Goal: Use online tool/utility: Utilize a website feature to perform a specific function

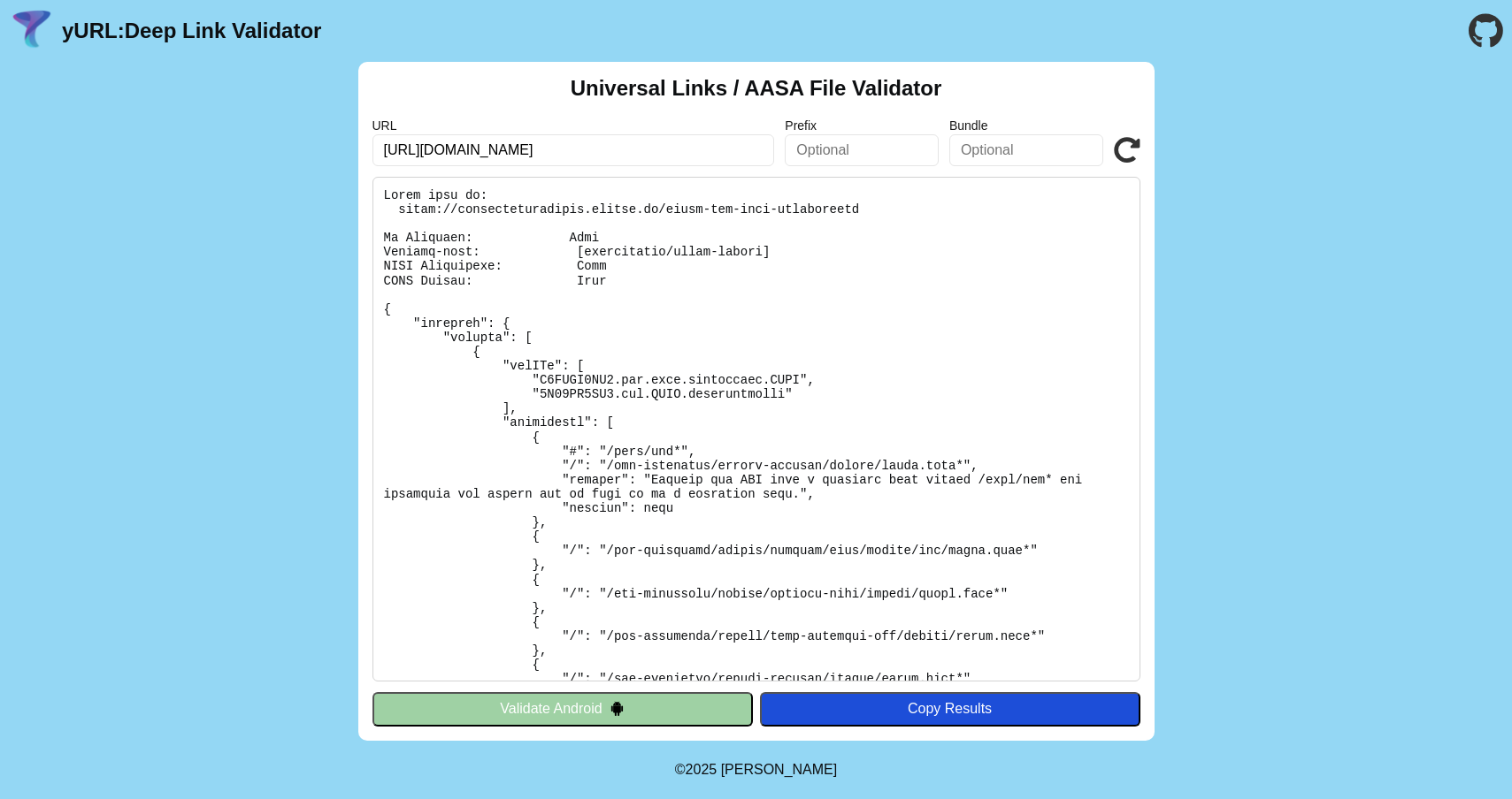
click at [536, 208] on pre at bounding box center [757, 429] width 768 height 505
drag, startPoint x: 505, startPoint y: 214, endPoint x: 539, endPoint y: 204, distance: 35.4
click at [540, 205] on pre at bounding box center [757, 429] width 768 height 505
click at [458, 148] on input "[URL][DOMAIN_NAME]" at bounding box center [574, 150] width 403 height 31
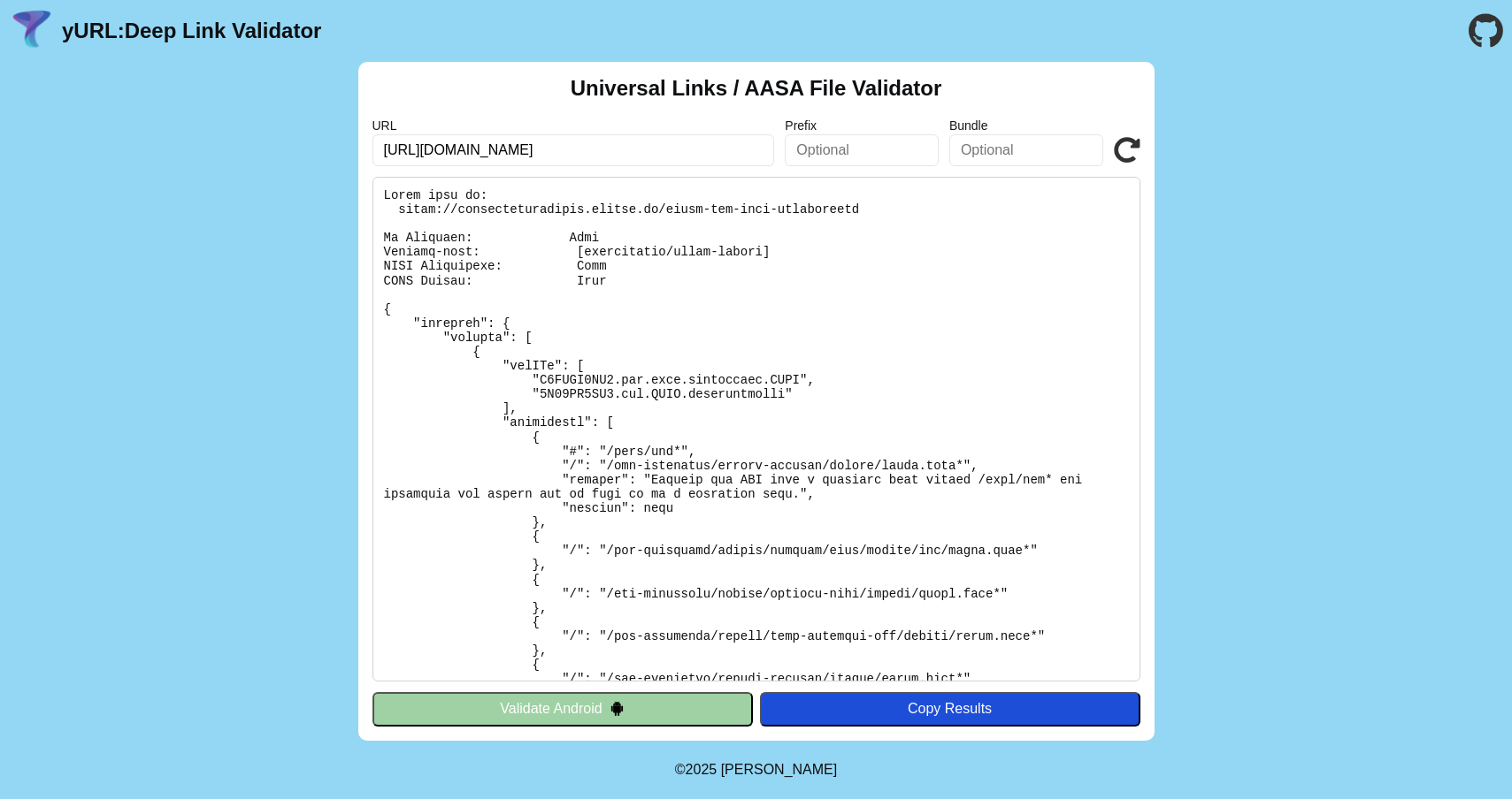
click at [458, 148] on input "[URL][DOMAIN_NAME]" at bounding box center [574, 150] width 403 height 31
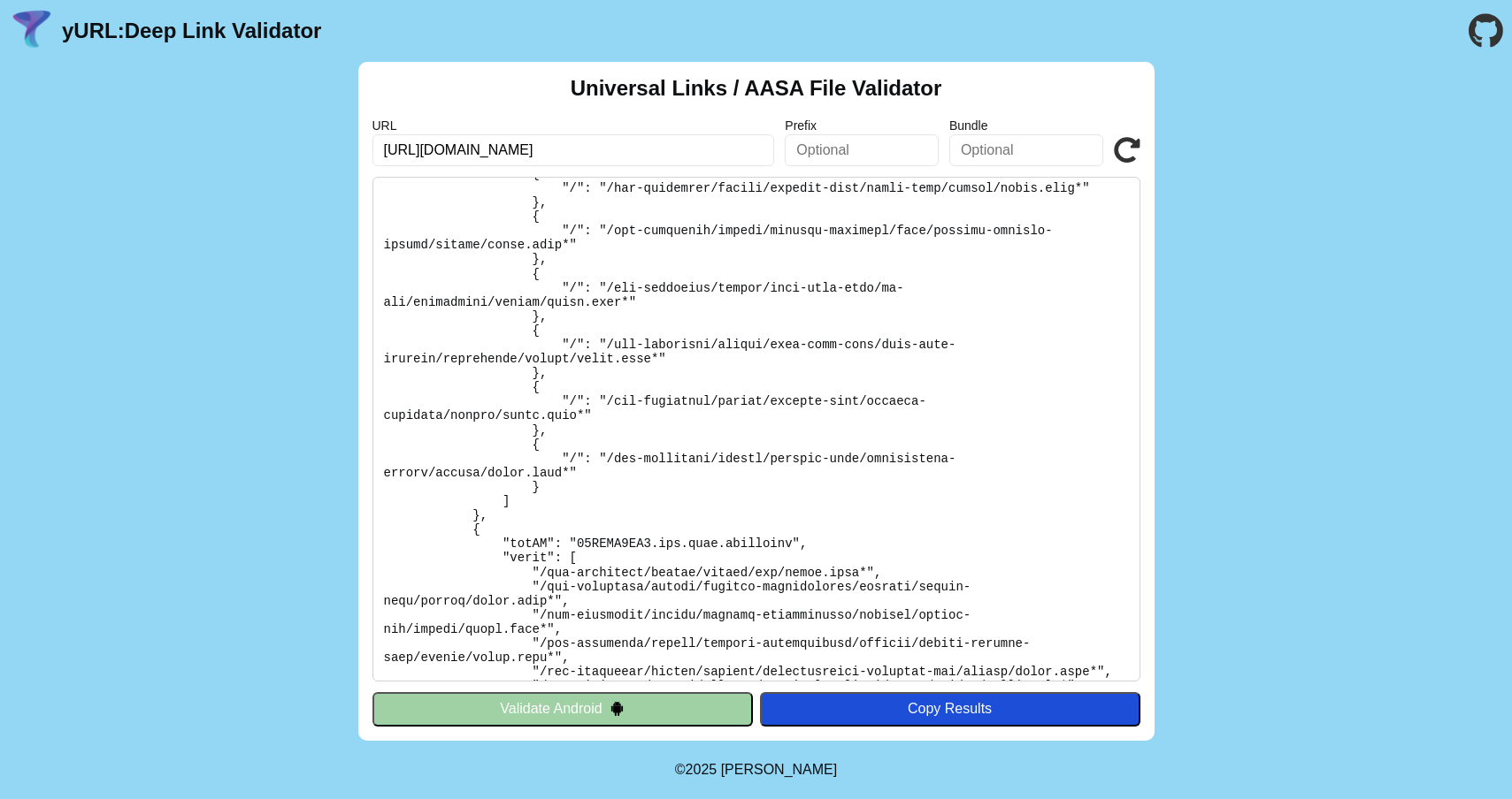
scroll to position [1371, 0]
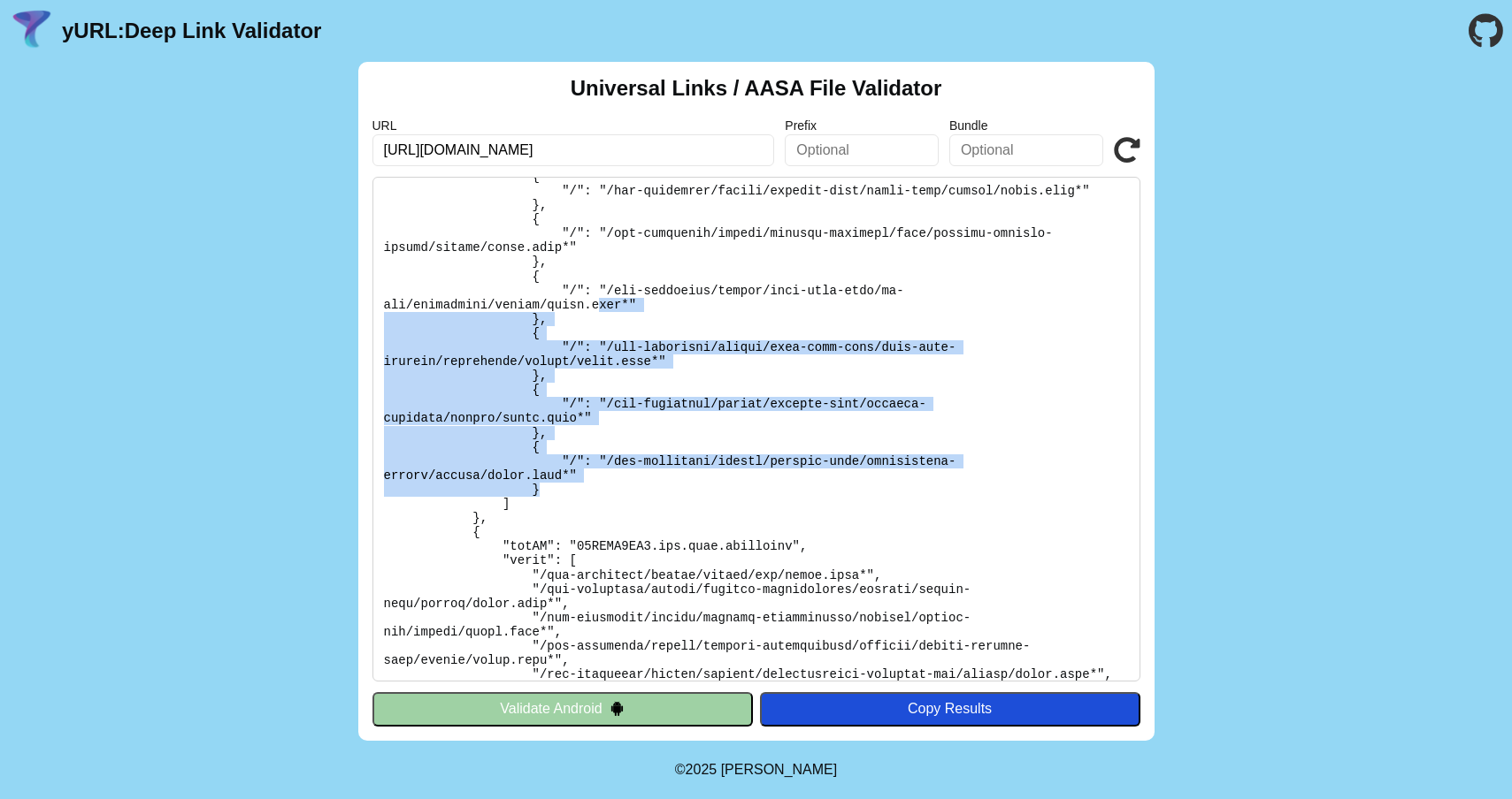
drag, startPoint x: 622, startPoint y: 501, endPoint x: 599, endPoint y: 318, distance: 184.4
click at [599, 318] on pre at bounding box center [757, 429] width 768 height 505
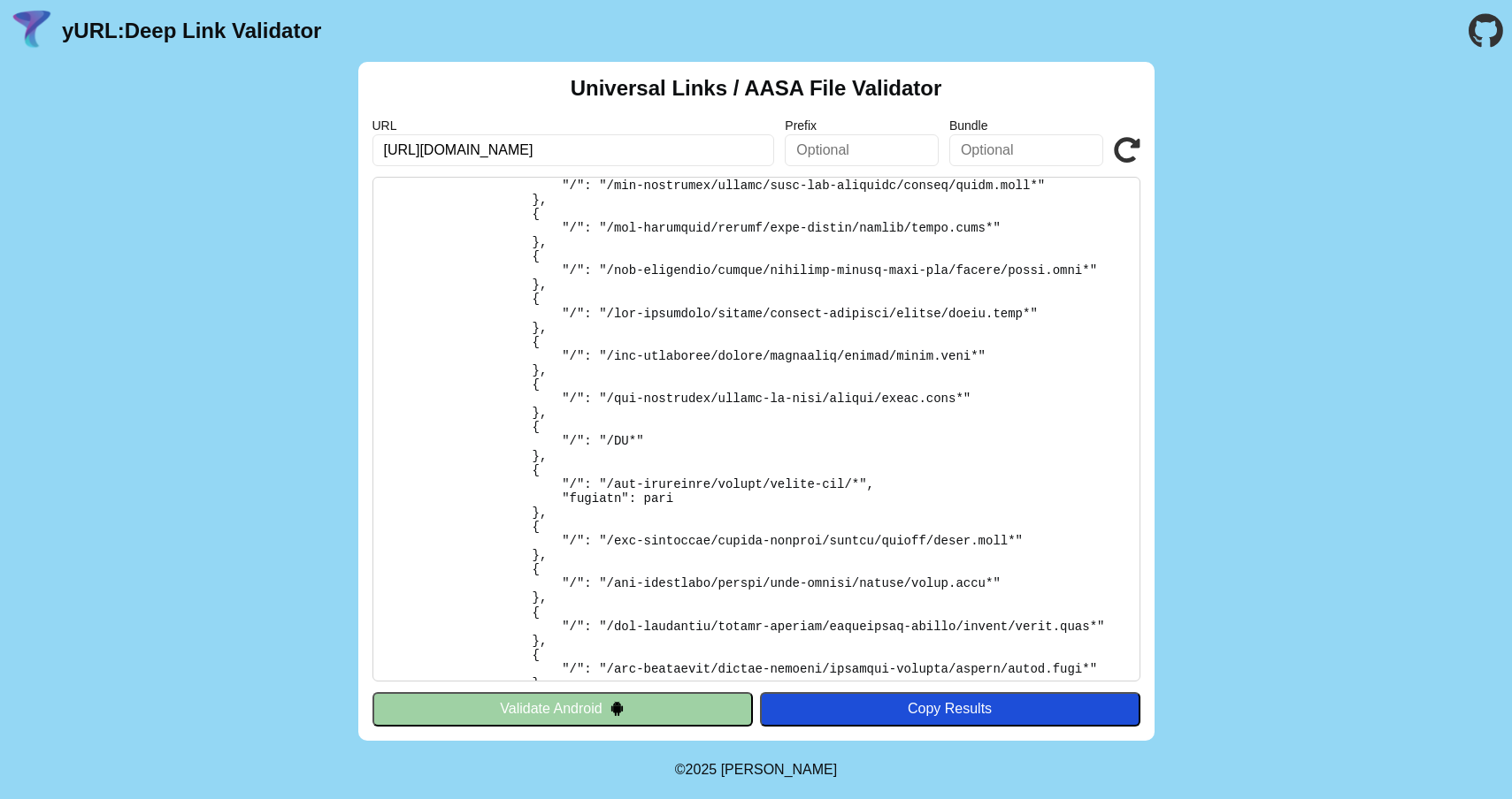
scroll to position [0, 0]
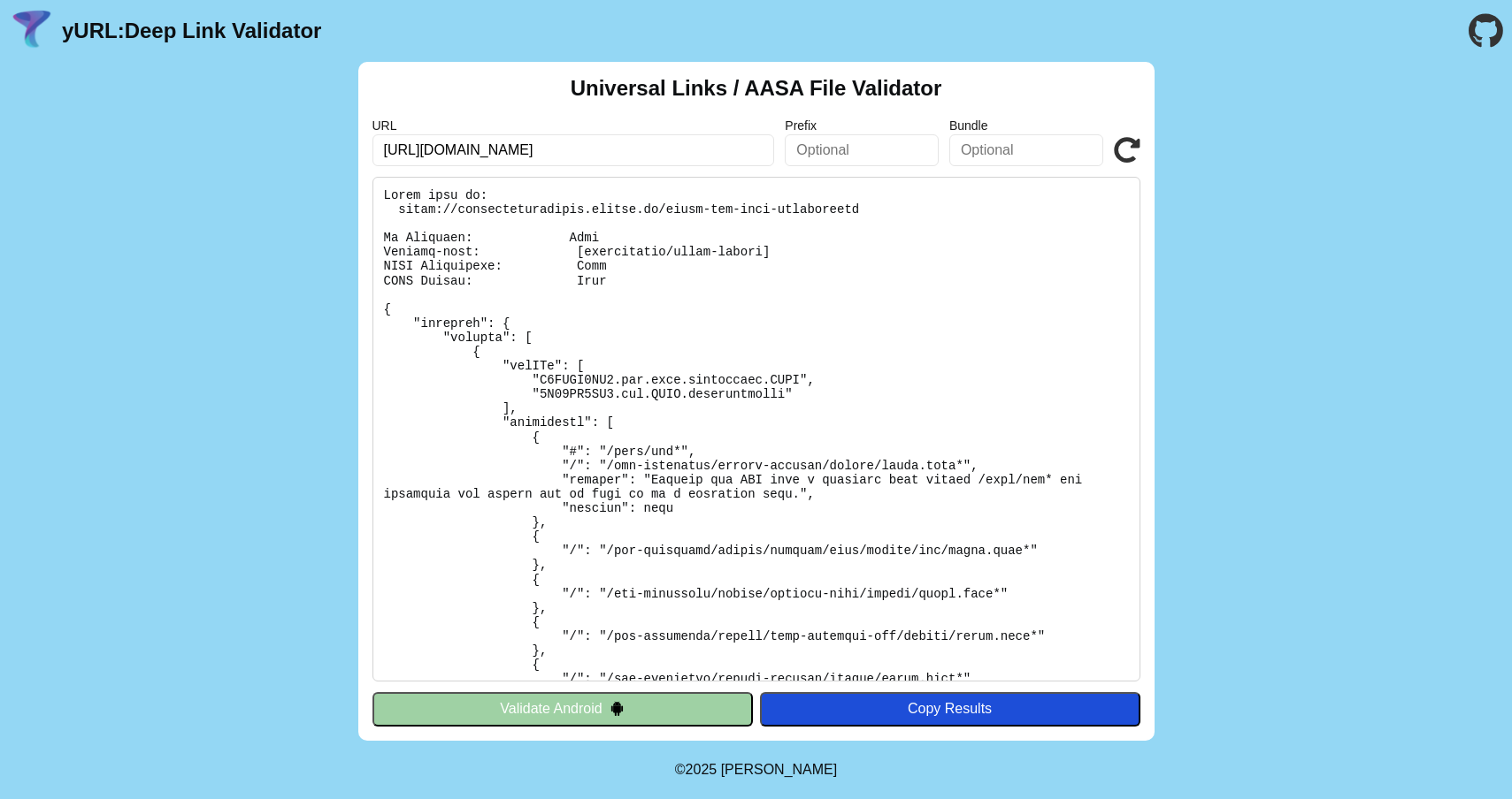
click at [456, 146] on input "[URL][DOMAIN_NAME]" at bounding box center [574, 150] width 403 height 31
click at [572, 149] on input "[URL][DOMAIN_NAME]" at bounding box center [574, 150] width 403 height 31
